Goal: Task Accomplishment & Management: Use online tool/utility

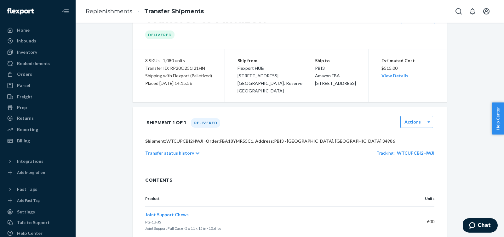
scroll to position [31, 0]
click at [341, 85] on span "PBI3 Amazon FBA 7600 LTC Parkway 34986 PORT SAINT LUCIE, FL 34986" at bounding box center [335, 75] width 41 height 20
copy span "34986"
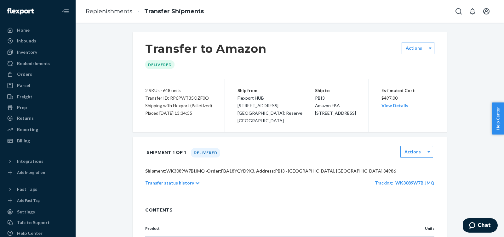
click at [342, 116] on span "PBI3 Amazon FBA 7600 LTC Parkway 34986 PORT SAINT LUCIE, FL 34986" at bounding box center [335, 105] width 41 height 20
copy span "34986"
